Goal: Navigation & Orientation: Find specific page/section

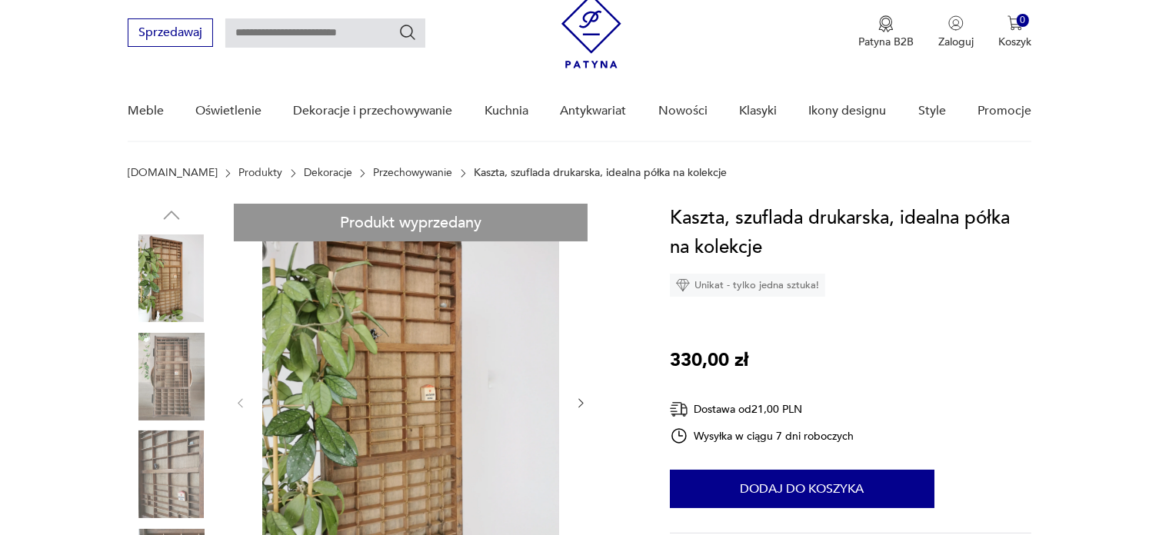
scroll to position [77, 0]
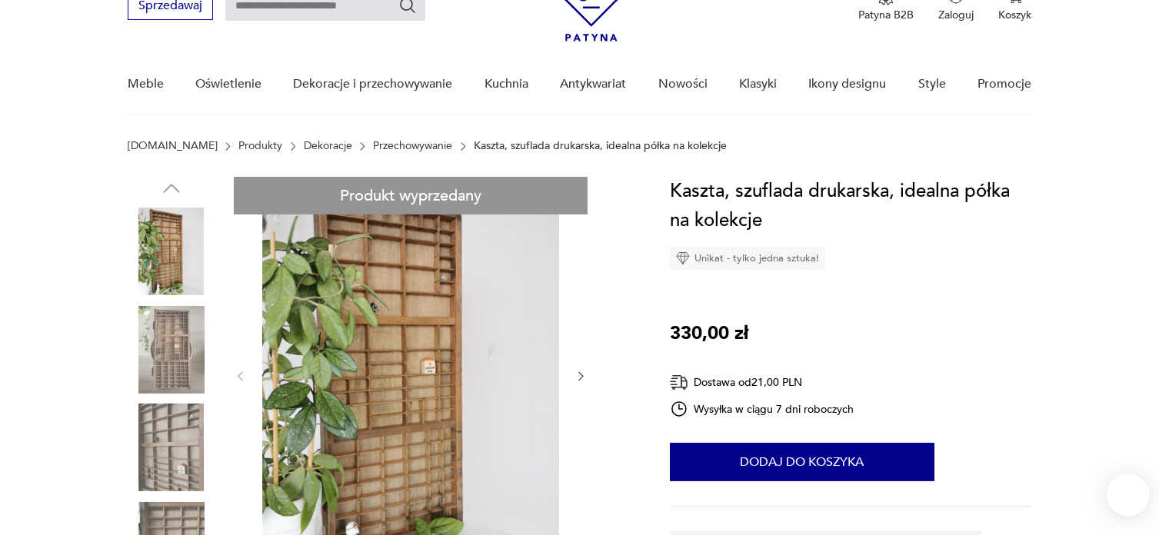
click at [178, 350] on img at bounding box center [172, 350] width 88 height 88
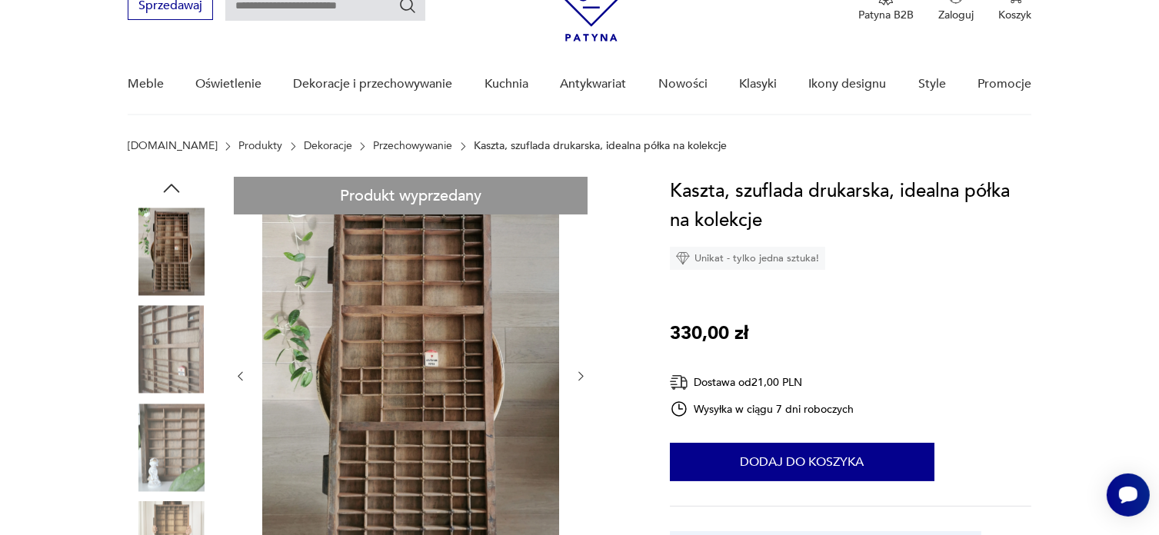
click at [185, 426] on img at bounding box center [172, 448] width 88 height 88
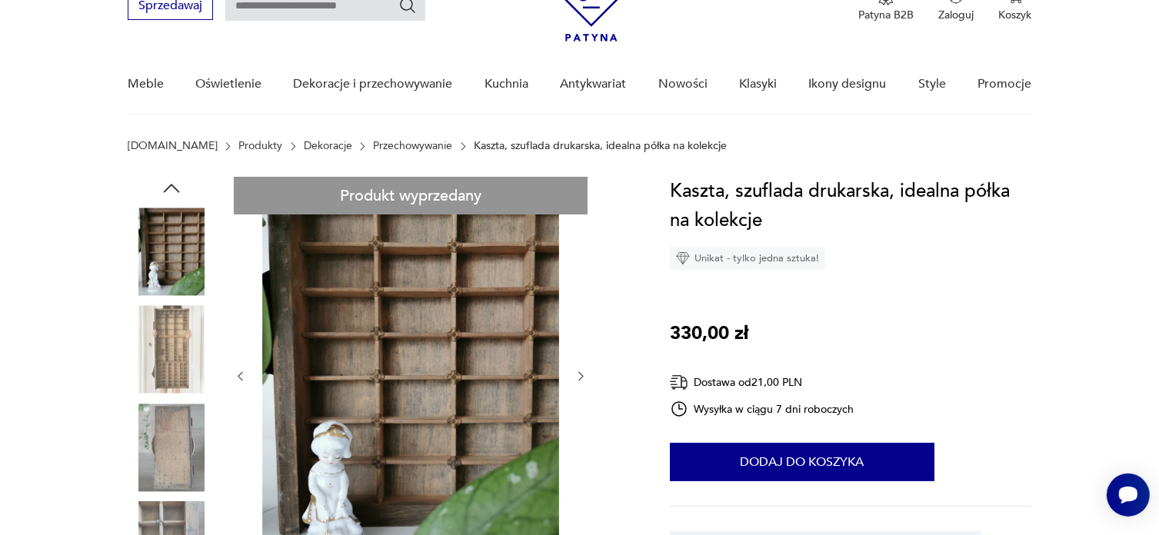
scroll to position [154, 0]
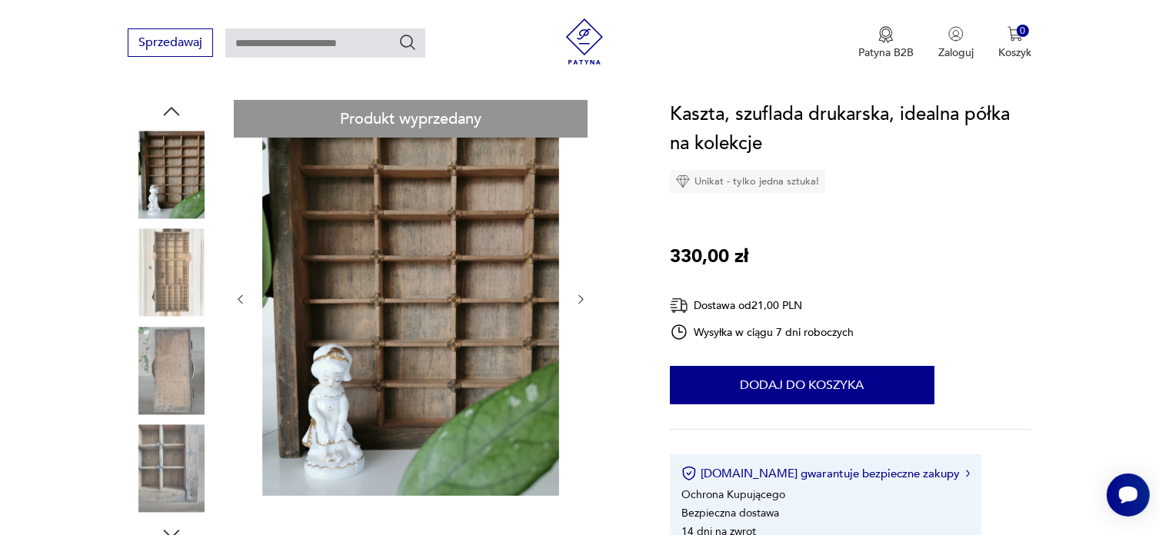
click at [194, 464] on img at bounding box center [172, 469] width 88 height 88
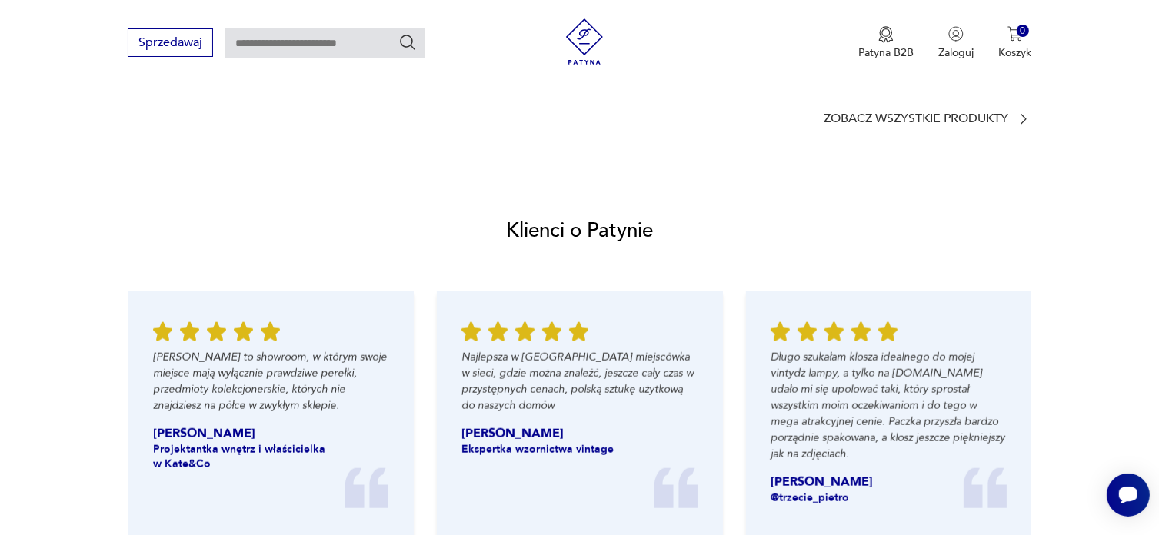
scroll to position [1614, 0]
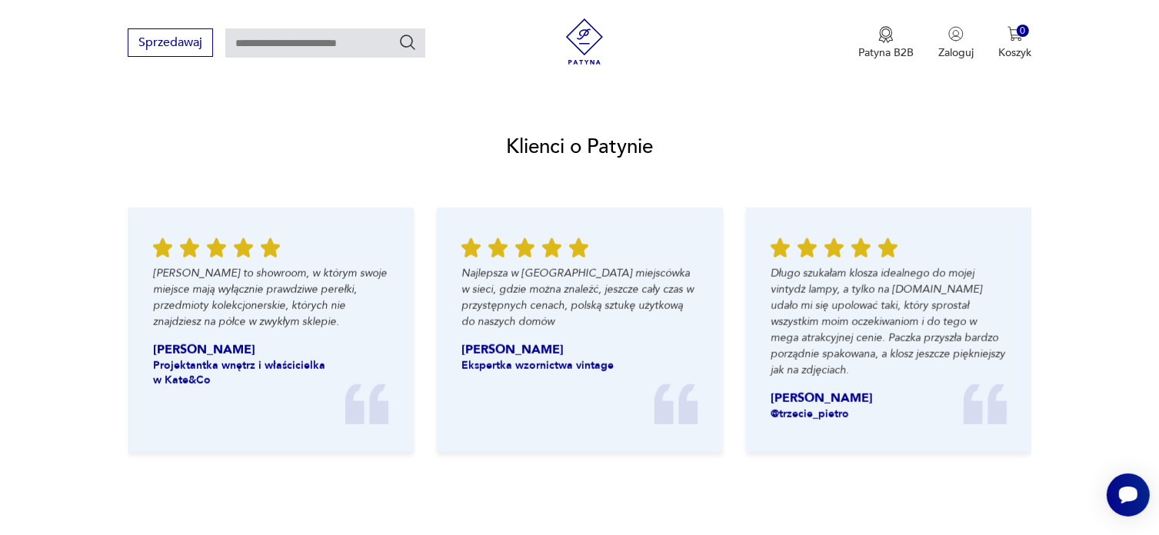
drag, startPoint x: 813, startPoint y: 204, endPoint x: 779, endPoint y: 102, distance: 107.9
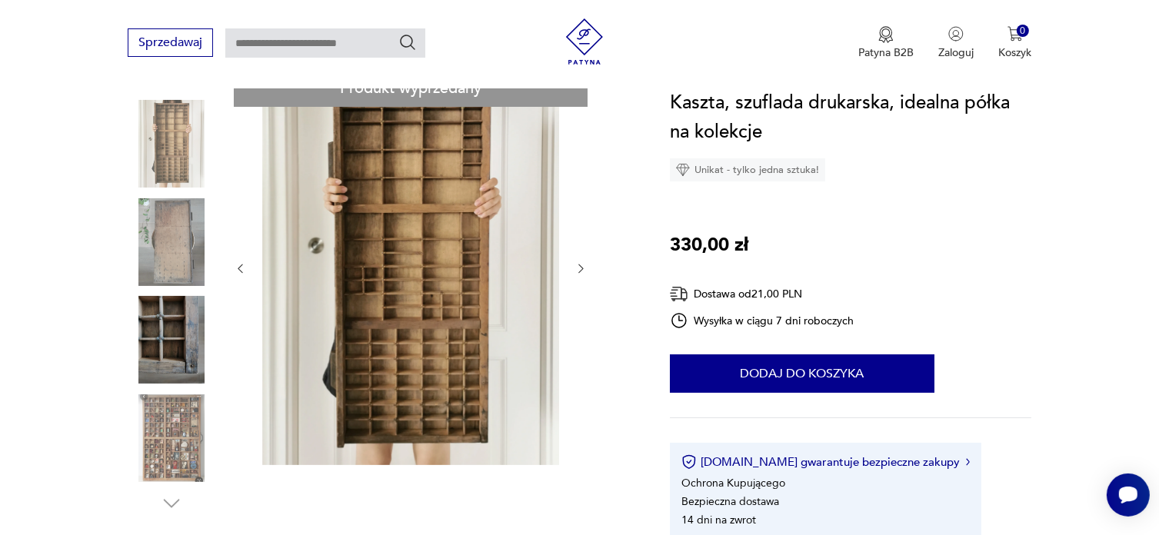
scroll to position [0, 0]
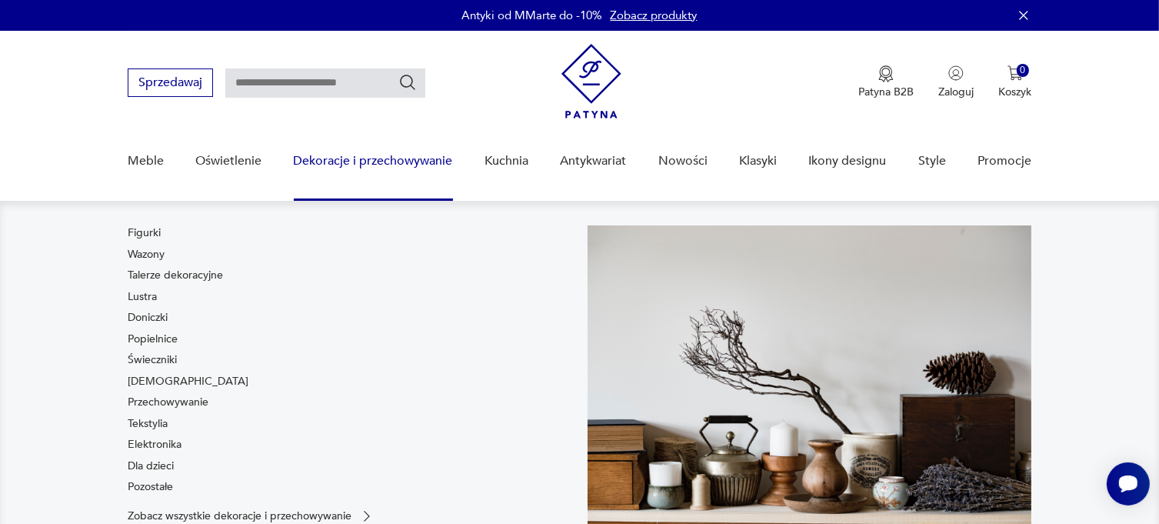
click at [141, 304] on link "Lustra" at bounding box center [142, 296] width 29 height 15
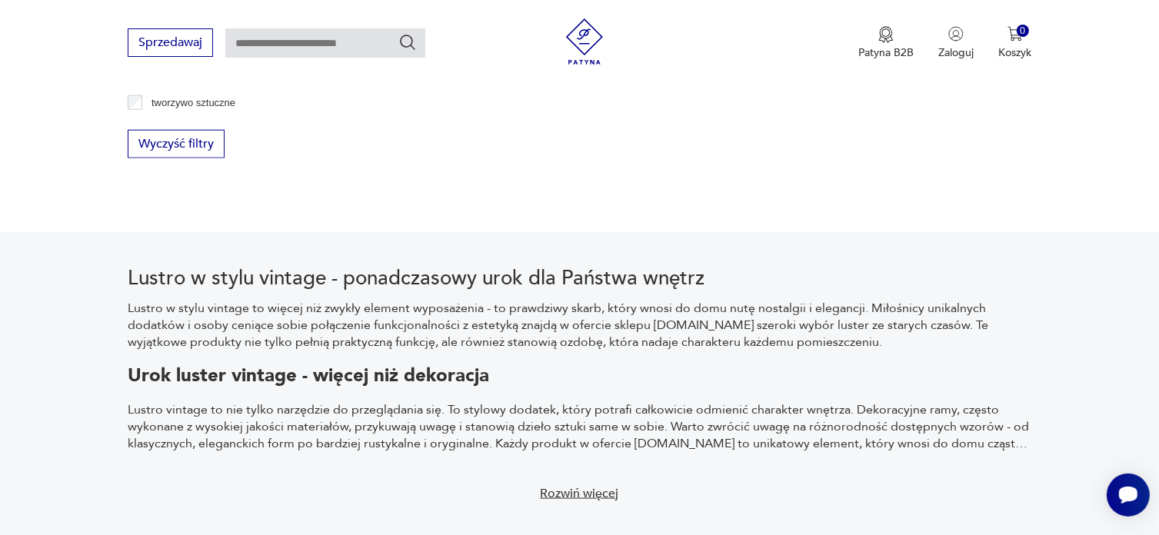
scroll to position [1560, 0]
